Goal: Task Accomplishment & Management: Manage account settings

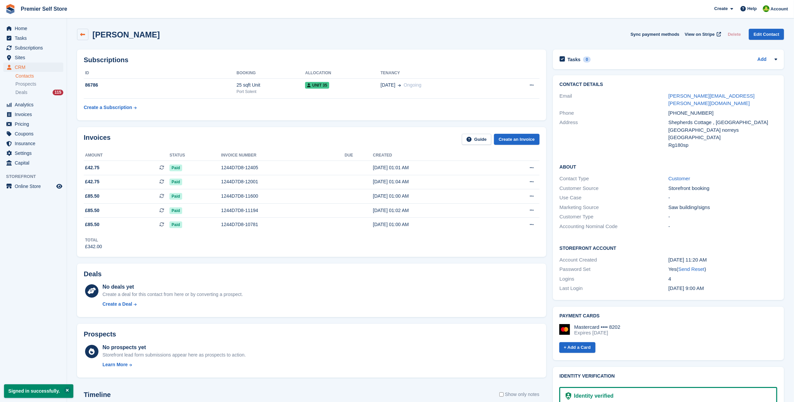
click at [82, 37] on link at bounding box center [82, 34] width 11 height 11
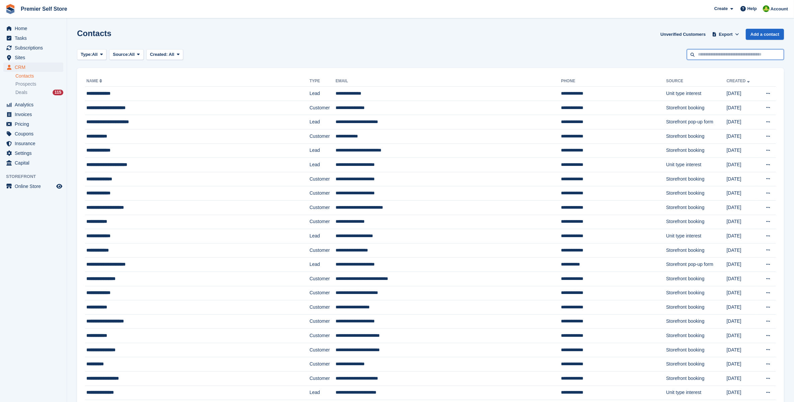
click at [701, 55] on input "text" at bounding box center [735, 54] width 97 height 11
type input "*****"
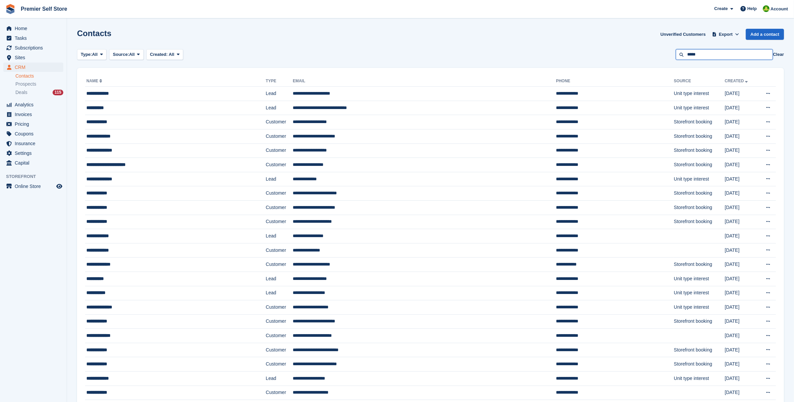
drag, startPoint x: 705, startPoint y: 54, endPoint x: 690, endPoint y: 54, distance: 15.1
click at [690, 54] on input "*****" at bounding box center [724, 54] width 97 height 11
type input "*********"
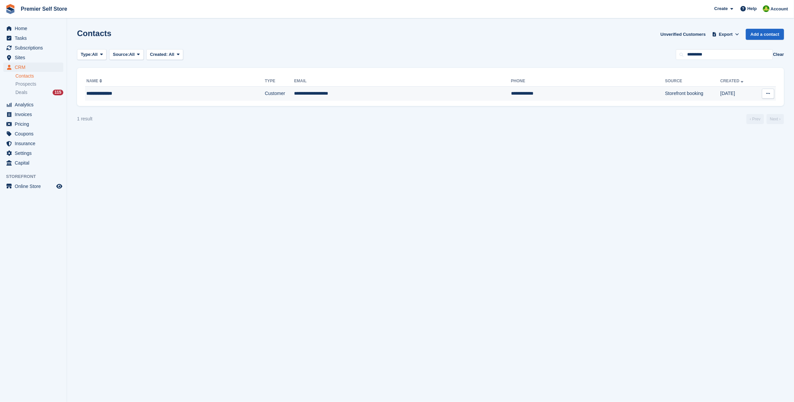
click at [114, 100] on td "**********" at bounding box center [175, 94] width 180 height 14
click at [768, 93] on icon at bounding box center [768, 93] width 4 height 4
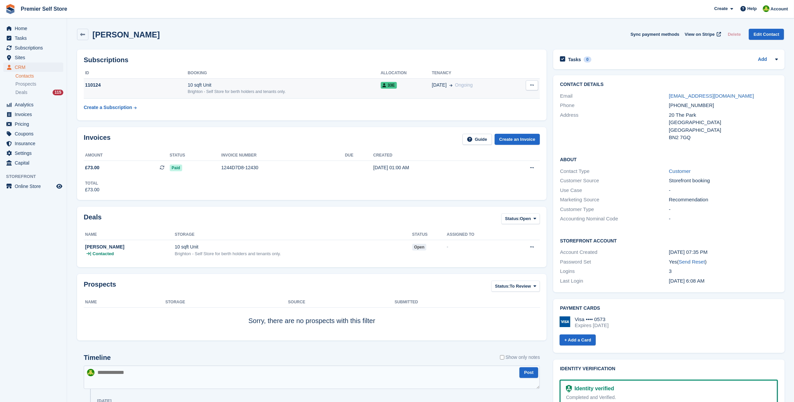
click at [531, 86] on icon at bounding box center [532, 85] width 4 height 4
click at [386, 88] on span "33E" at bounding box center [389, 85] width 16 height 7
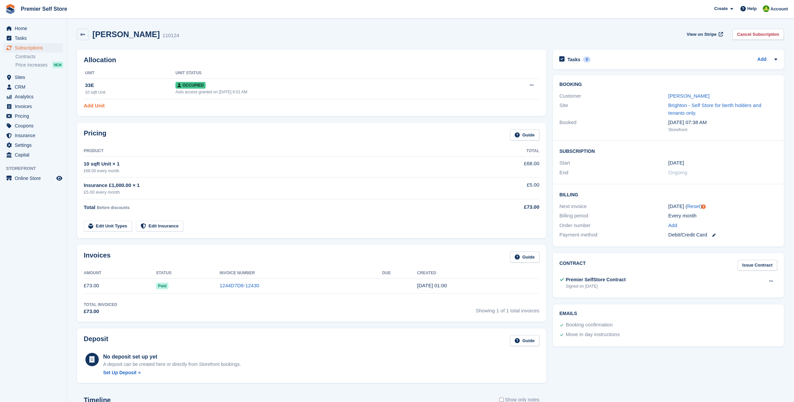
click at [96, 102] on link "Add Unit" at bounding box center [94, 106] width 21 height 8
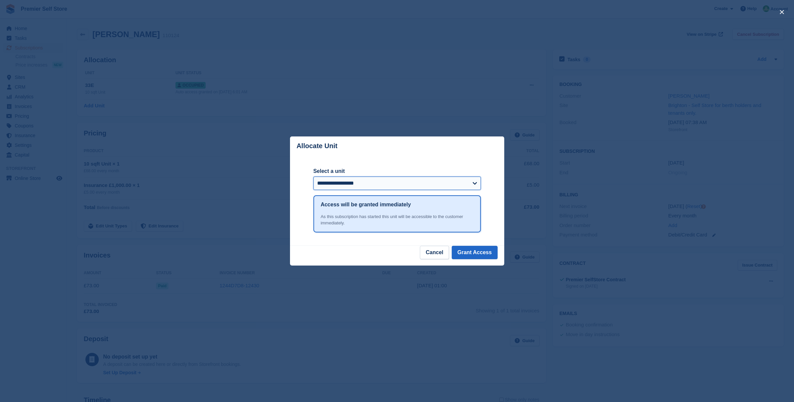
click at [351, 182] on select "**********" at bounding box center [396, 183] width 167 height 13
click at [313, 177] on select "**********" at bounding box center [396, 183] width 167 height 13
click at [374, 156] on header "Allocate Unit" at bounding box center [397, 146] width 214 height 19
click at [349, 258] on footer "Cancel Grant Access" at bounding box center [397, 256] width 214 height 20
click at [434, 253] on button "Cancel" at bounding box center [434, 252] width 29 height 13
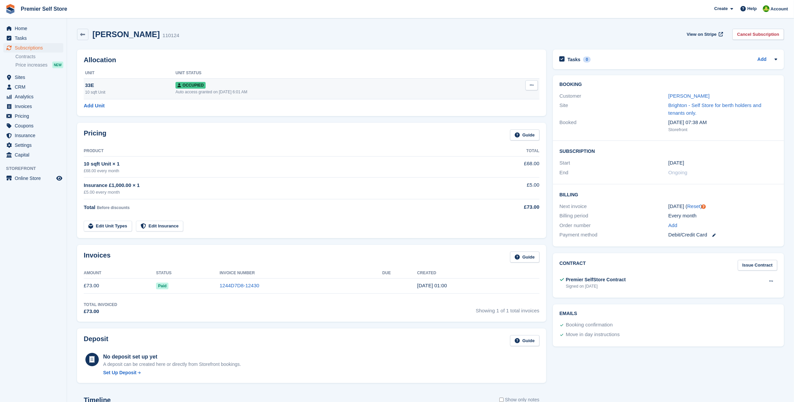
click at [133, 94] on div "10 sqft Unit" at bounding box center [130, 92] width 90 height 6
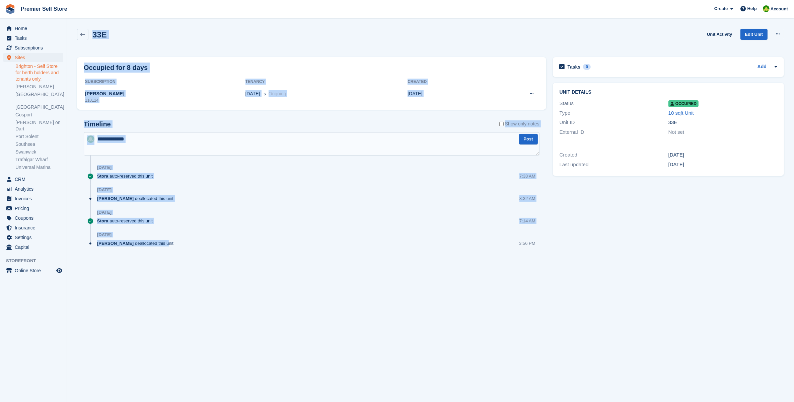
drag, startPoint x: 87, startPoint y: 24, endPoint x: 151, endPoint y: 261, distance: 245.7
click at [151, 261] on section "33E Unit Activity Edit Unit Overlock Repossess Deallocate Occupied for 8 days S…" at bounding box center [430, 201] width 727 height 402
click at [151, 261] on div "Timeline Show only notes Post 25 Sep Stora auto-reserved this unit 7:38 AM 15 S…" at bounding box center [311, 190] width 469 height 153
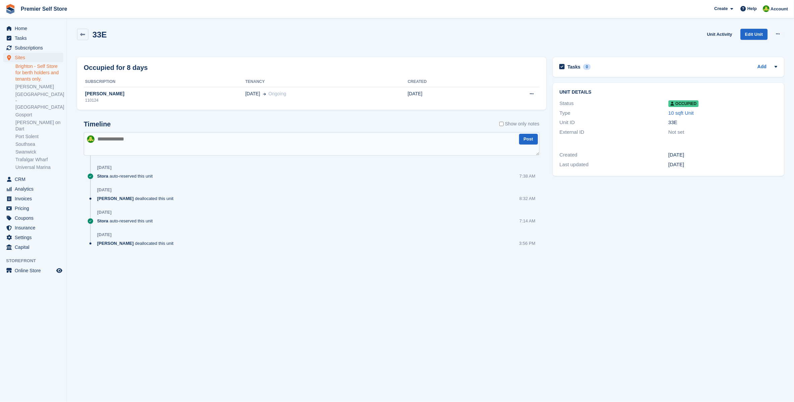
drag, startPoint x: 151, startPoint y: 261, endPoint x: 144, endPoint y: 65, distance: 196.6
click at [144, 65] on div "Occupied for 8 days Subscription Tenancy Created David Deschamps 110124 28 Sep …" at bounding box center [312, 162] width 476 height 216
drag, startPoint x: 144, startPoint y: 65, endPoint x: 436, endPoint y: 353, distance: 410.5
click at [436, 353] on section "33E Unit Activity Edit Unit Overlock Repossess Deallocate Occupied for 8 days S…" at bounding box center [430, 201] width 727 height 402
drag, startPoint x: 334, startPoint y: 245, endPoint x: 200, endPoint y: 34, distance: 250.1
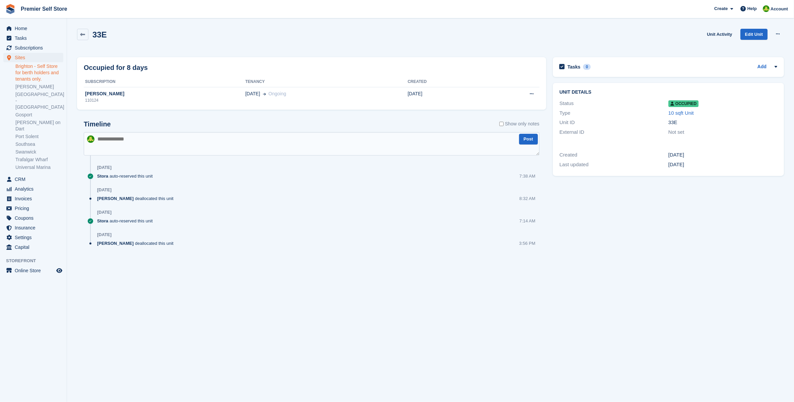
click at [200, 34] on div "33E Unit Activity Edit Unit Overlock Repossess Deallocate Occupied for 8 days S…" at bounding box center [430, 147] width 707 height 245
click at [199, 33] on div "33E Unit Activity Edit Unit Overlock Repossess Deallocate" at bounding box center [430, 38] width 707 height 19
drag, startPoint x: 473, startPoint y: 280, endPoint x: 467, endPoint y: 277, distance: 6.9
click at [473, 280] on section "33E Unit Activity Edit Unit Overlock Repossess Deallocate Occupied for 8 days S…" at bounding box center [430, 201] width 727 height 402
click at [308, 204] on div "Jo Granger deallocated this unit 8:32 AM" at bounding box center [318, 202] width 442 height 12
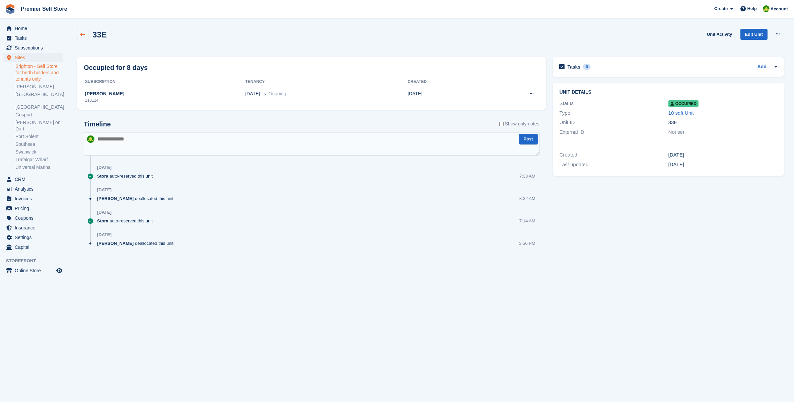
click at [82, 29] on link at bounding box center [82, 34] width 11 height 11
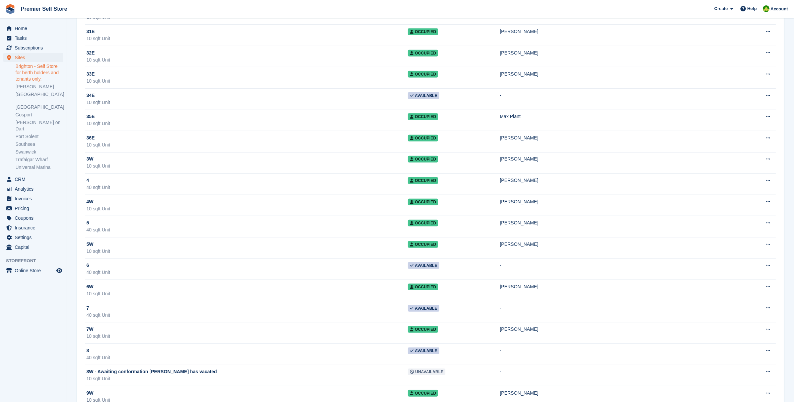
scroll to position [637, 0]
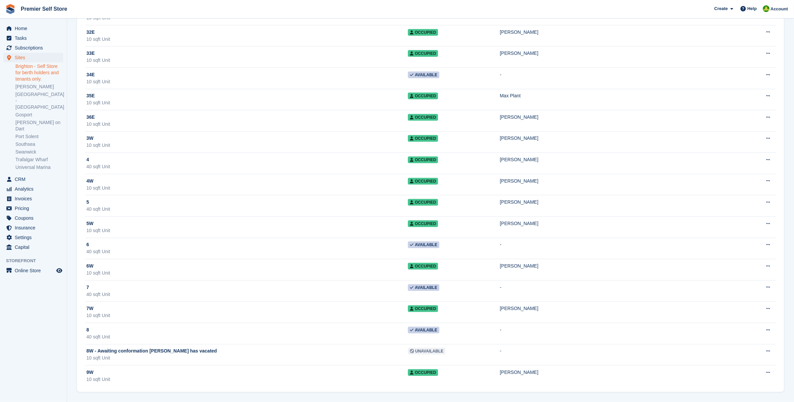
drag, startPoint x: 317, startPoint y: 73, endPoint x: 0, endPoint y: 382, distance: 442.7
click at [41, 323] on aside "Home Tasks Subscriptions Subscriptions Subscriptions Contracts Price increases …" at bounding box center [33, 202] width 67 height 369
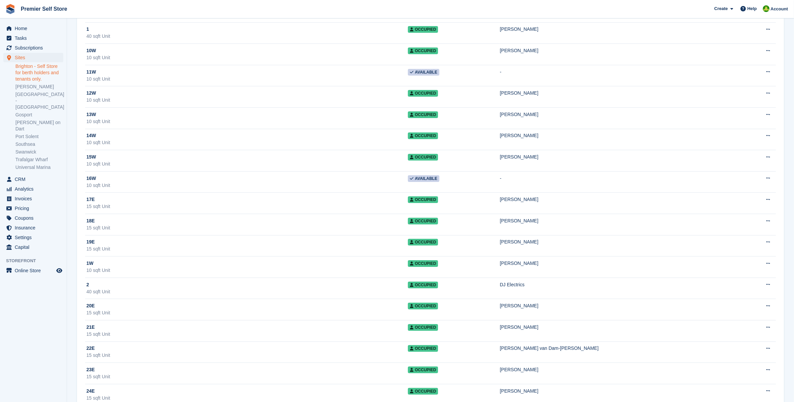
scroll to position [0, 0]
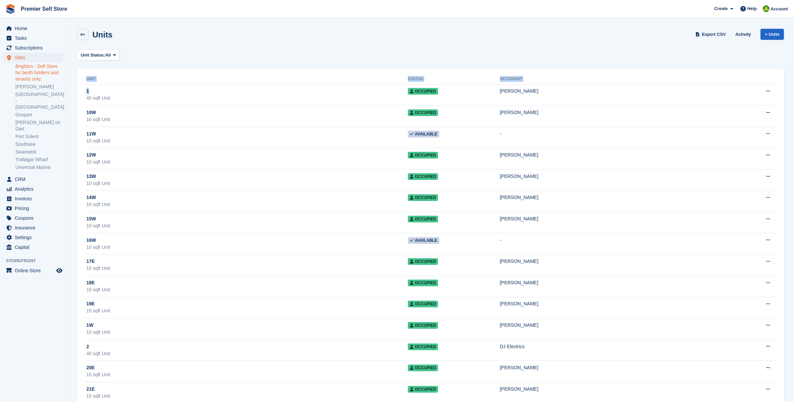
drag, startPoint x: 162, startPoint y: 396, endPoint x: 134, endPoint y: 74, distance: 322.9
click at [207, 55] on div "Unit Status: All All Available Reserved Occupied Overlocked Repossessed Unavail…" at bounding box center [430, 55] width 707 height 11
click at [82, 34] on icon at bounding box center [82, 34] width 5 height 5
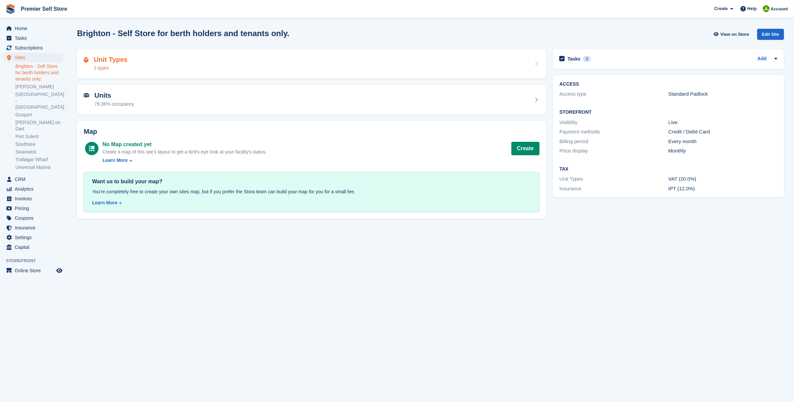
drag, startPoint x: 415, startPoint y: 66, endPoint x: 412, endPoint y: 69, distance: 4.5
click at [414, 66] on div "Unit Types 3 types" at bounding box center [312, 64] width 456 height 16
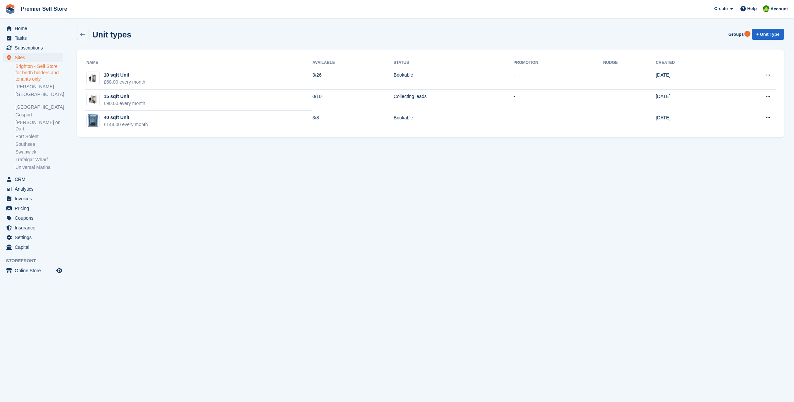
drag, startPoint x: 299, startPoint y: 44, endPoint x: 308, endPoint y: 174, distance: 131.2
click at [308, 174] on section "Unit types Groups + Unit Type Name Available Status Promotion Nudge Created 10 …" at bounding box center [430, 201] width 727 height 402
drag, startPoint x: 308, startPoint y: 174, endPoint x: 297, endPoint y: 187, distance: 17.5
click at [306, 192] on section "Unit types Groups + Unit Type Name Available Status Promotion Nudge Created 10 …" at bounding box center [430, 201] width 727 height 402
drag, startPoint x: 284, startPoint y: 180, endPoint x: 253, endPoint y: 145, distance: 46.5
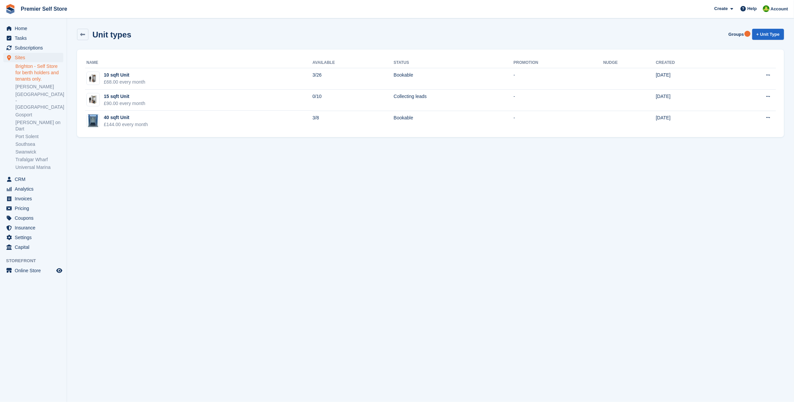
click at [253, 145] on section "Unit types Groups + Unit Type Name Available Status Promotion Nudge Created 10 …" at bounding box center [430, 201] width 727 height 402
drag, startPoint x: 374, startPoint y: 193, endPoint x: 295, endPoint y: 133, distance: 99.1
click at [322, 138] on section "Unit types Groups + Unit Type Name Available Status Promotion Nudge Created 10 …" at bounding box center [430, 201] width 727 height 402
drag, startPoint x: 125, startPoint y: 158, endPoint x: 143, endPoint y: 199, distance: 44.2
click at [168, 55] on section "Unit types Groups + Unit Type Name Available Status Promotion Nudge Created 10 …" at bounding box center [430, 201] width 727 height 402
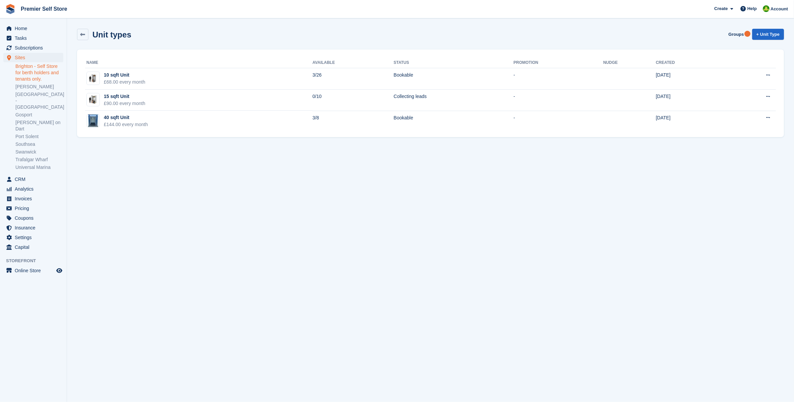
click at [144, 233] on section "Unit types Groups + Unit Type Name Available Status Promotion Nudge Created 10 …" at bounding box center [430, 201] width 727 height 402
click at [86, 35] on link at bounding box center [82, 34] width 11 height 11
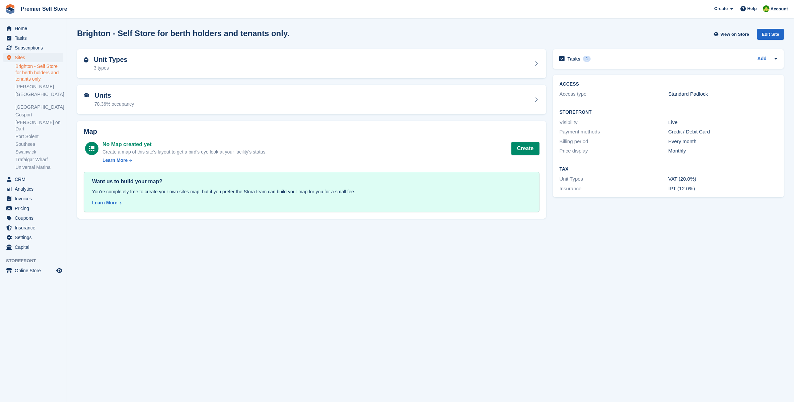
click at [392, 280] on section "Brighton - Self Store for berth holders and tenants only. View on Store Edit Si…" at bounding box center [430, 201] width 727 height 402
click at [32, 55] on span "Sites" at bounding box center [35, 57] width 40 height 9
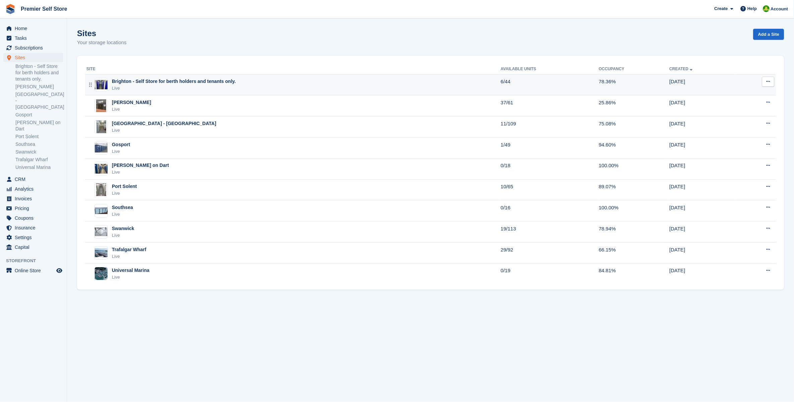
click at [162, 84] on div "Brighton - Self Store for berth holders and tenants only." at bounding box center [174, 81] width 124 height 7
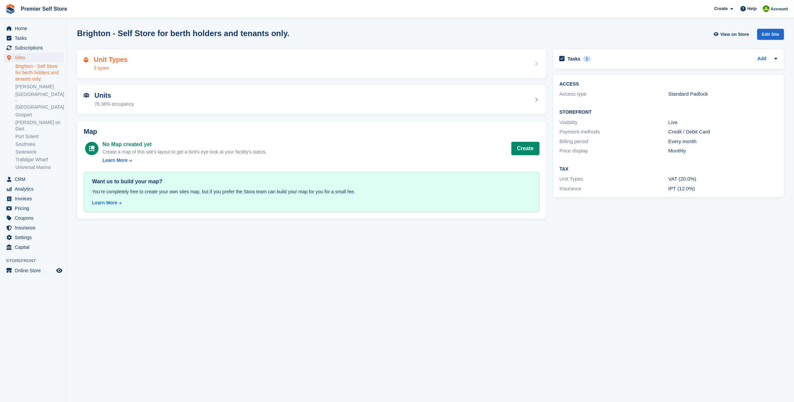
click at [168, 57] on div "Unit Types 3 types" at bounding box center [312, 64] width 456 height 16
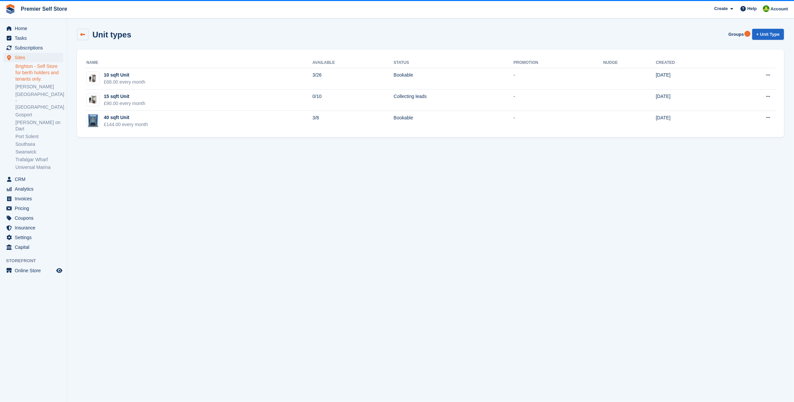
click at [82, 32] on icon at bounding box center [82, 34] width 5 height 5
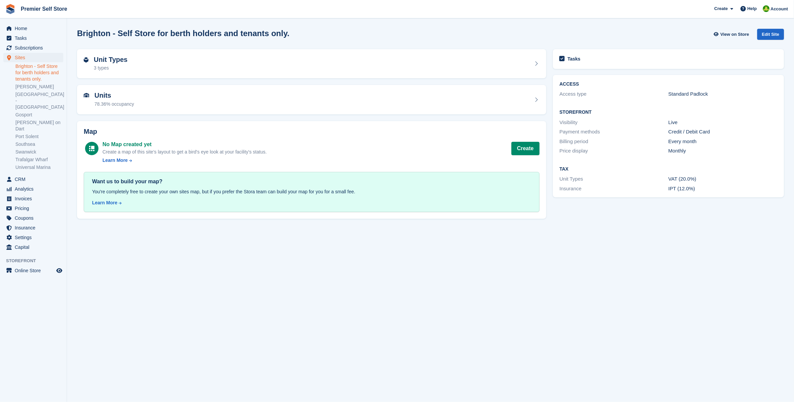
click at [116, 99] on h2 "Units" at bounding box center [114, 96] width 40 height 8
